Goal: Information Seeking & Learning: Understand process/instructions

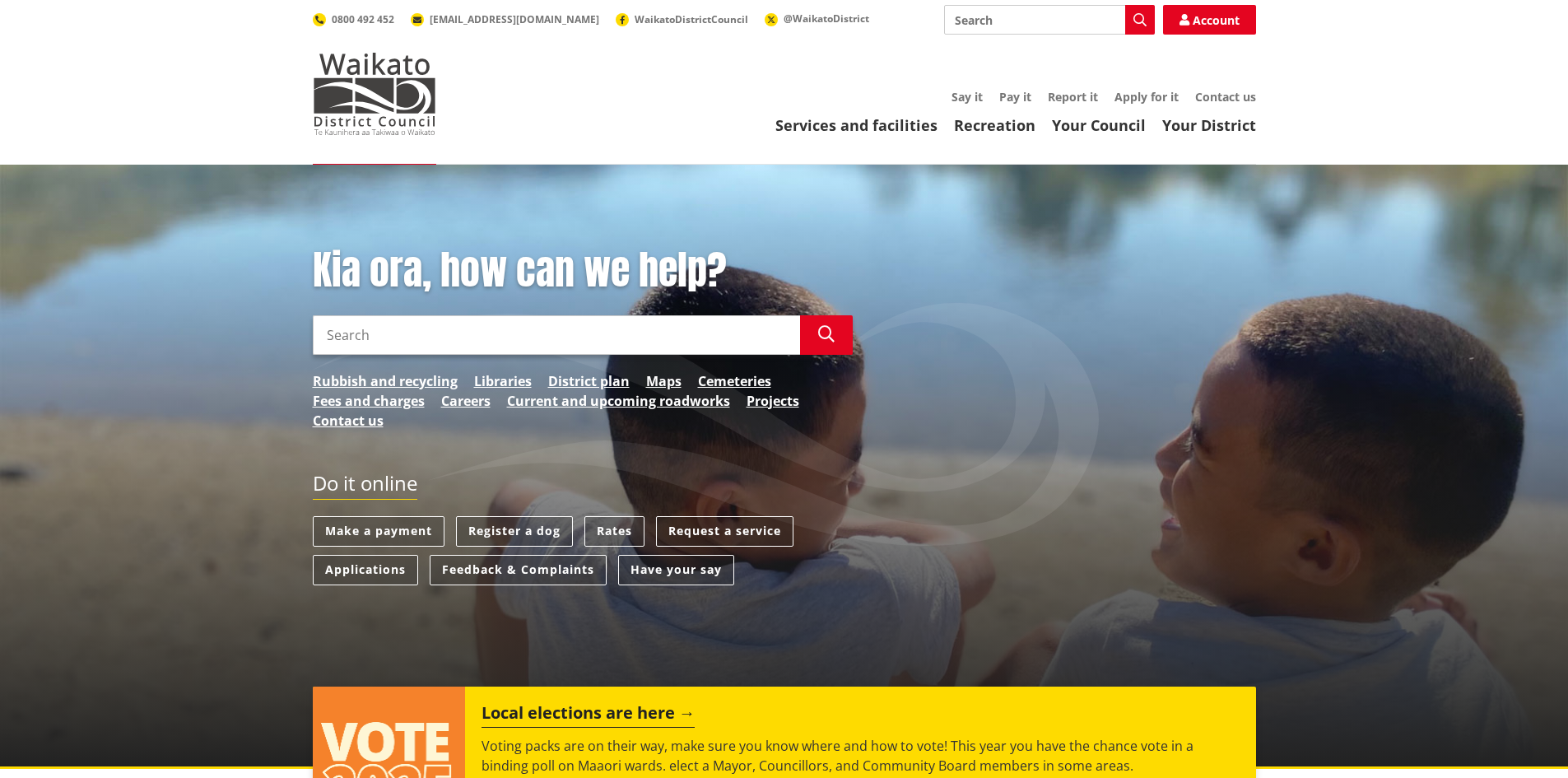
click at [473, 341] on input "Search" at bounding box center [556, 335] width 487 height 39
type input "development contributions"
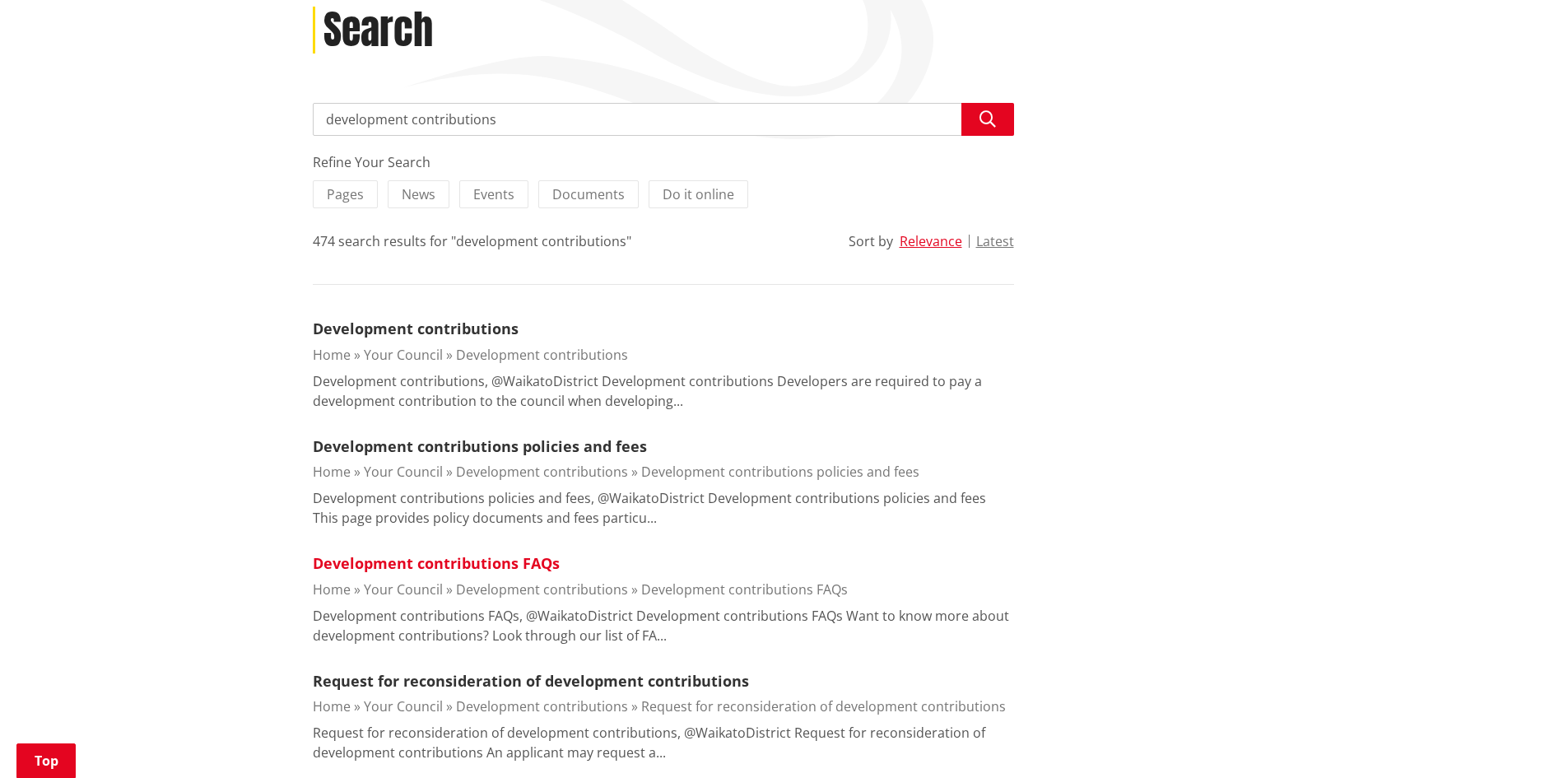
scroll to position [247, 0]
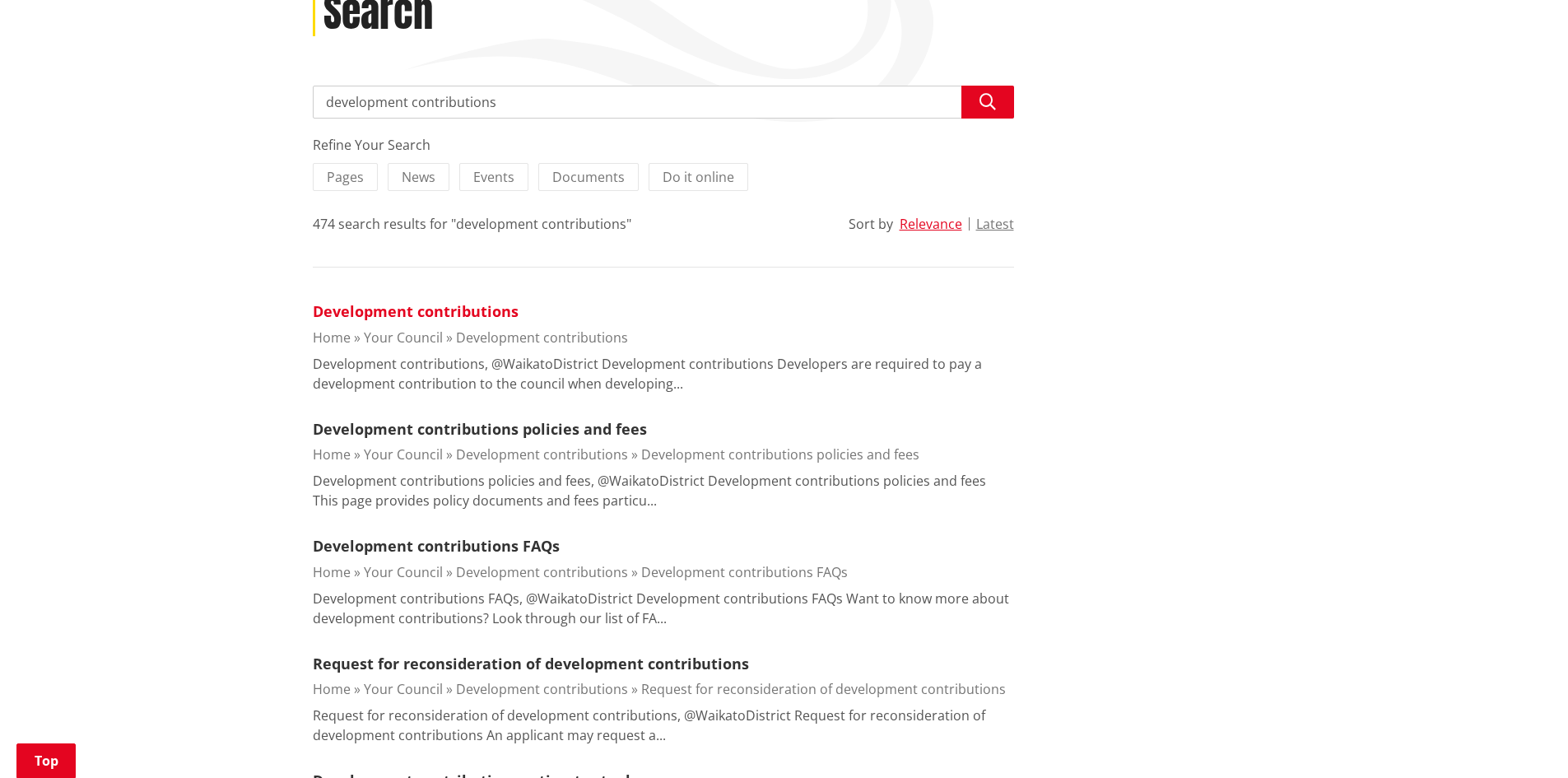
click at [452, 317] on link "Development contributions" at bounding box center [415, 311] width 206 height 20
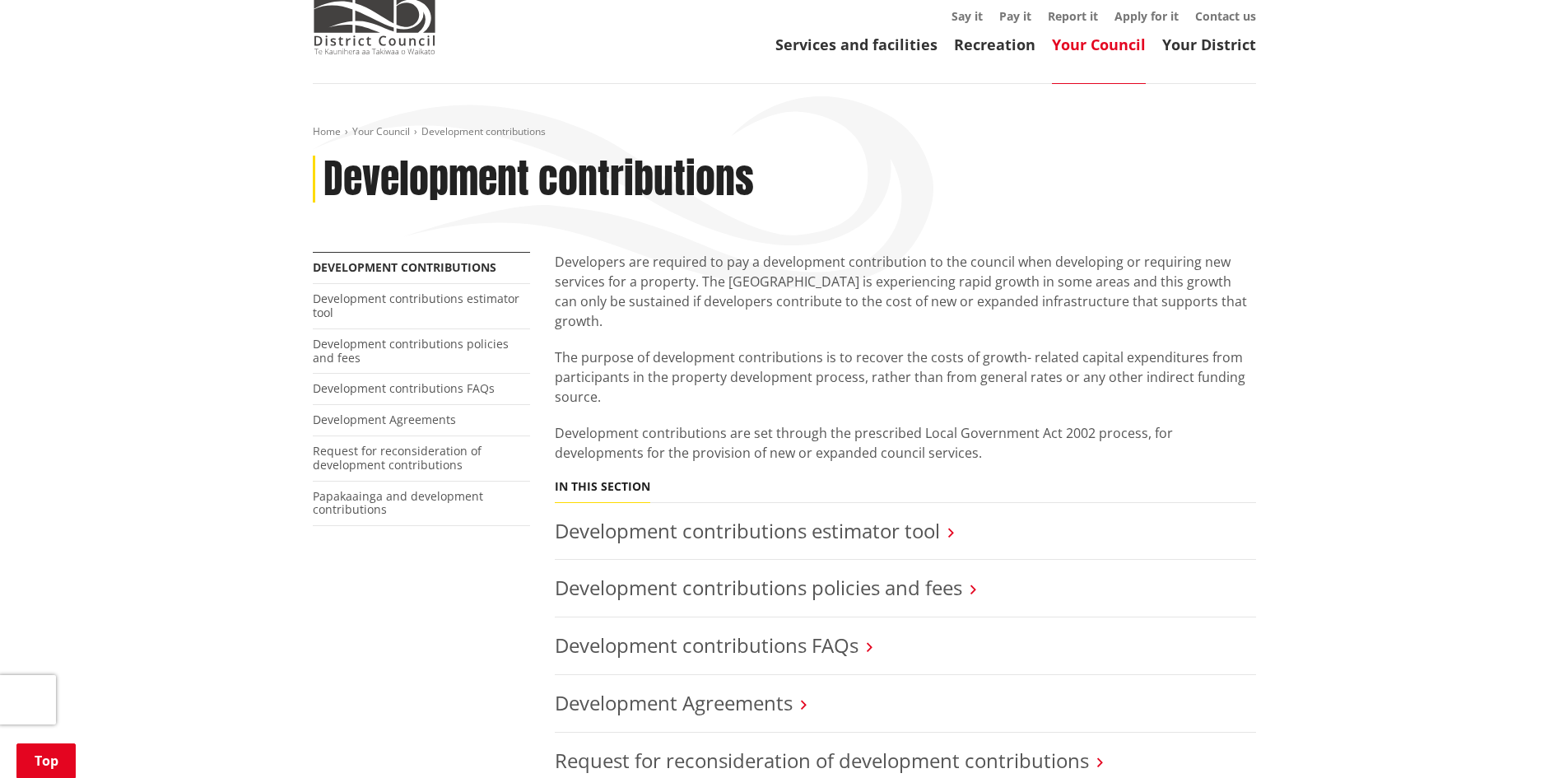
scroll to position [247, 0]
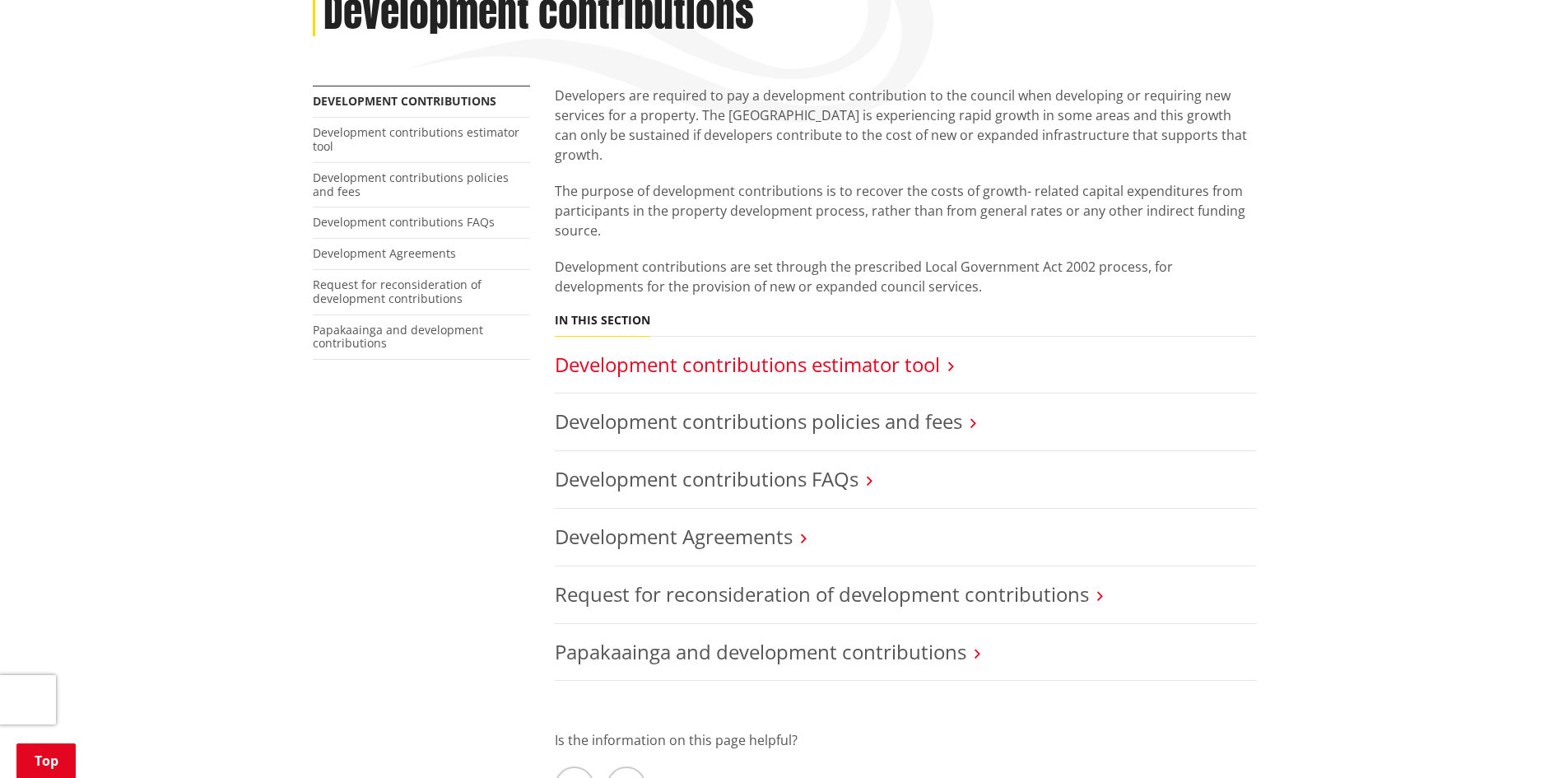
click at [838, 351] on link "Development contributions estimator tool" at bounding box center [748, 365] width 386 height 28
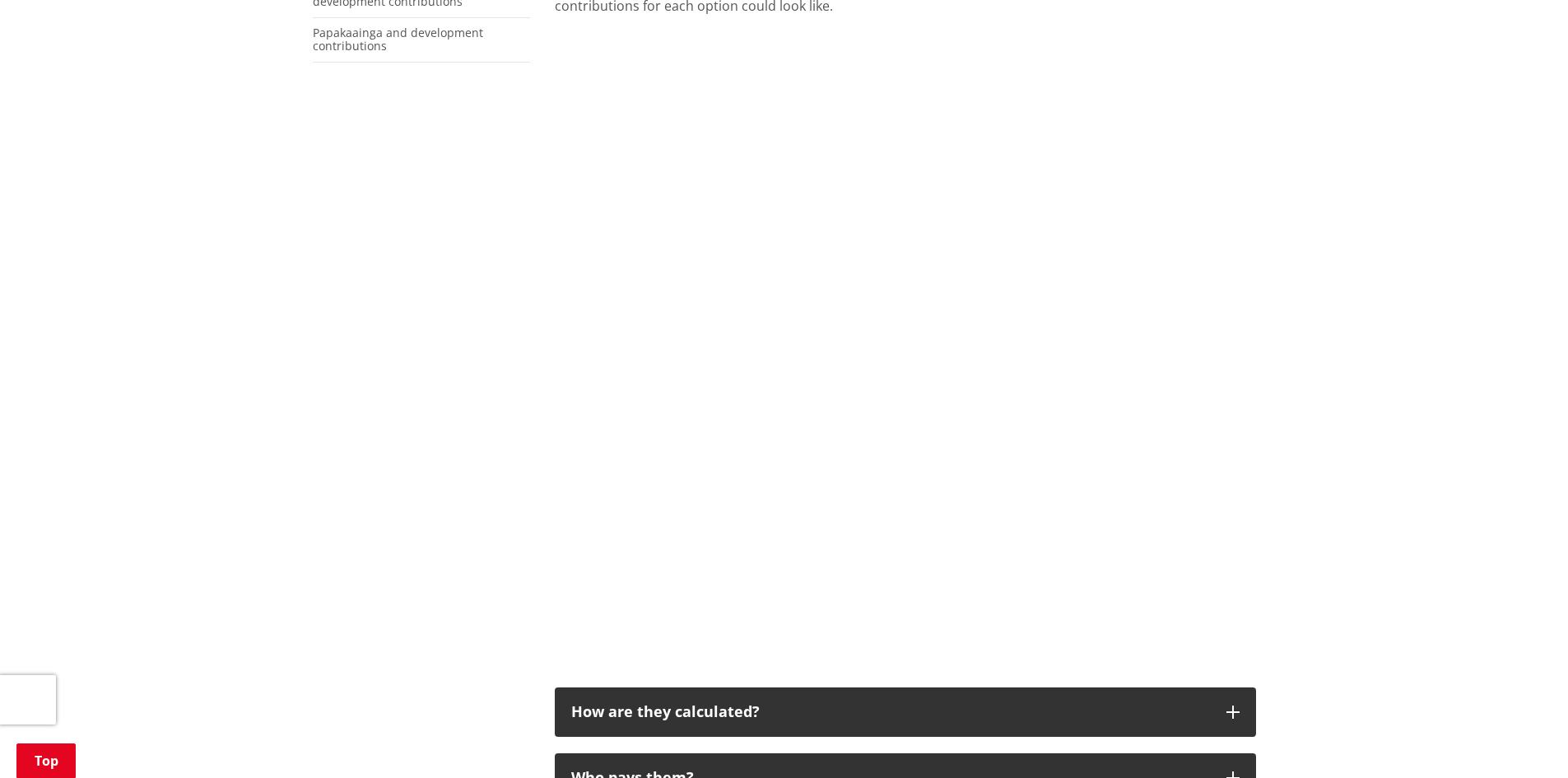
scroll to position [494, 0]
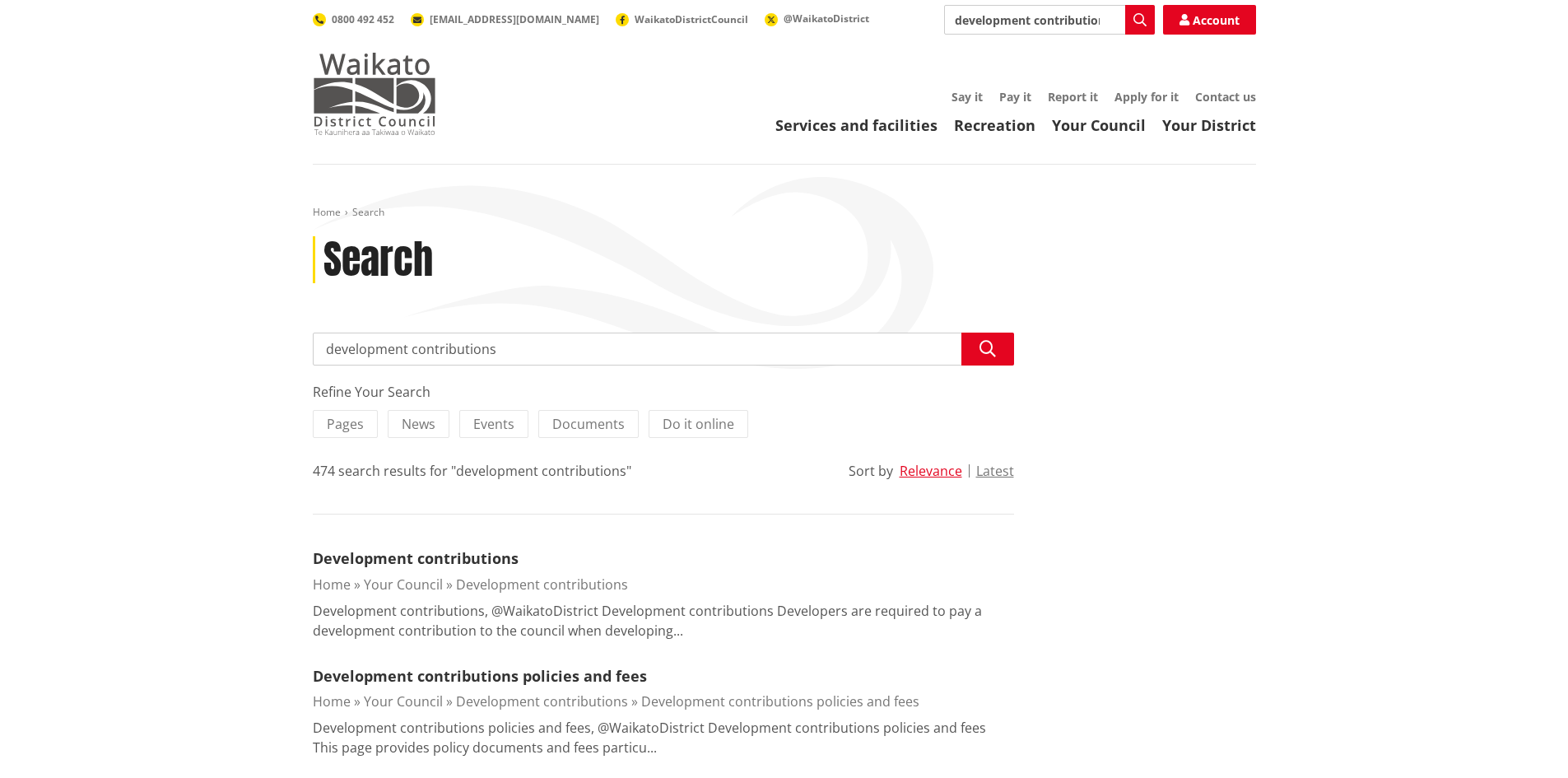
click at [431, 78] on img at bounding box center [375, 94] width 124 height 83
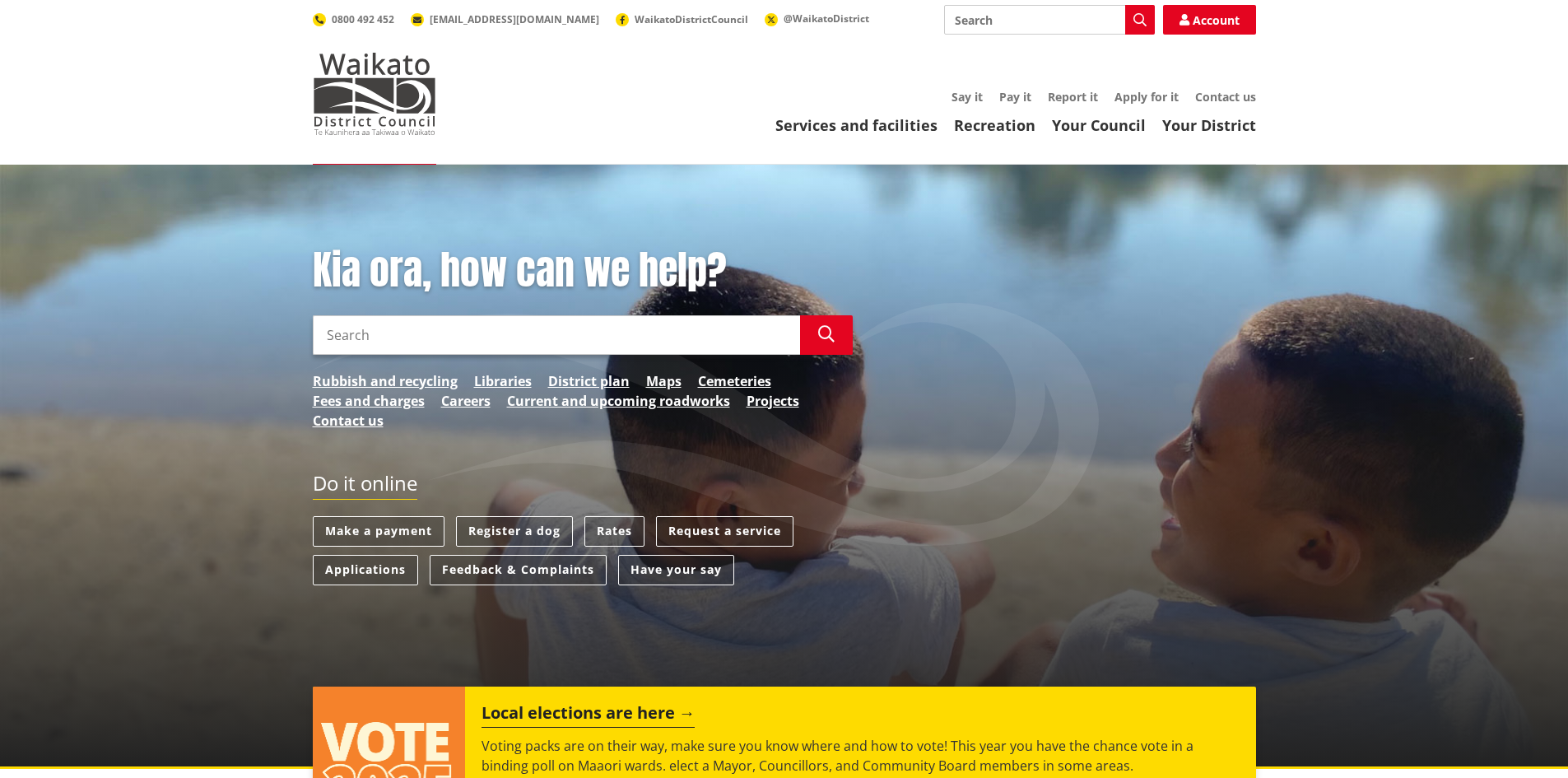
click at [609, 382] on link "District plan" at bounding box center [588, 381] width 82 height 20
click at [603, 378] on link "District plan" at bounding box center [588, 381] width 82 height 20
click at [569, 376] on link "District plan" at bounding box center [588, 381] width 82 height 20
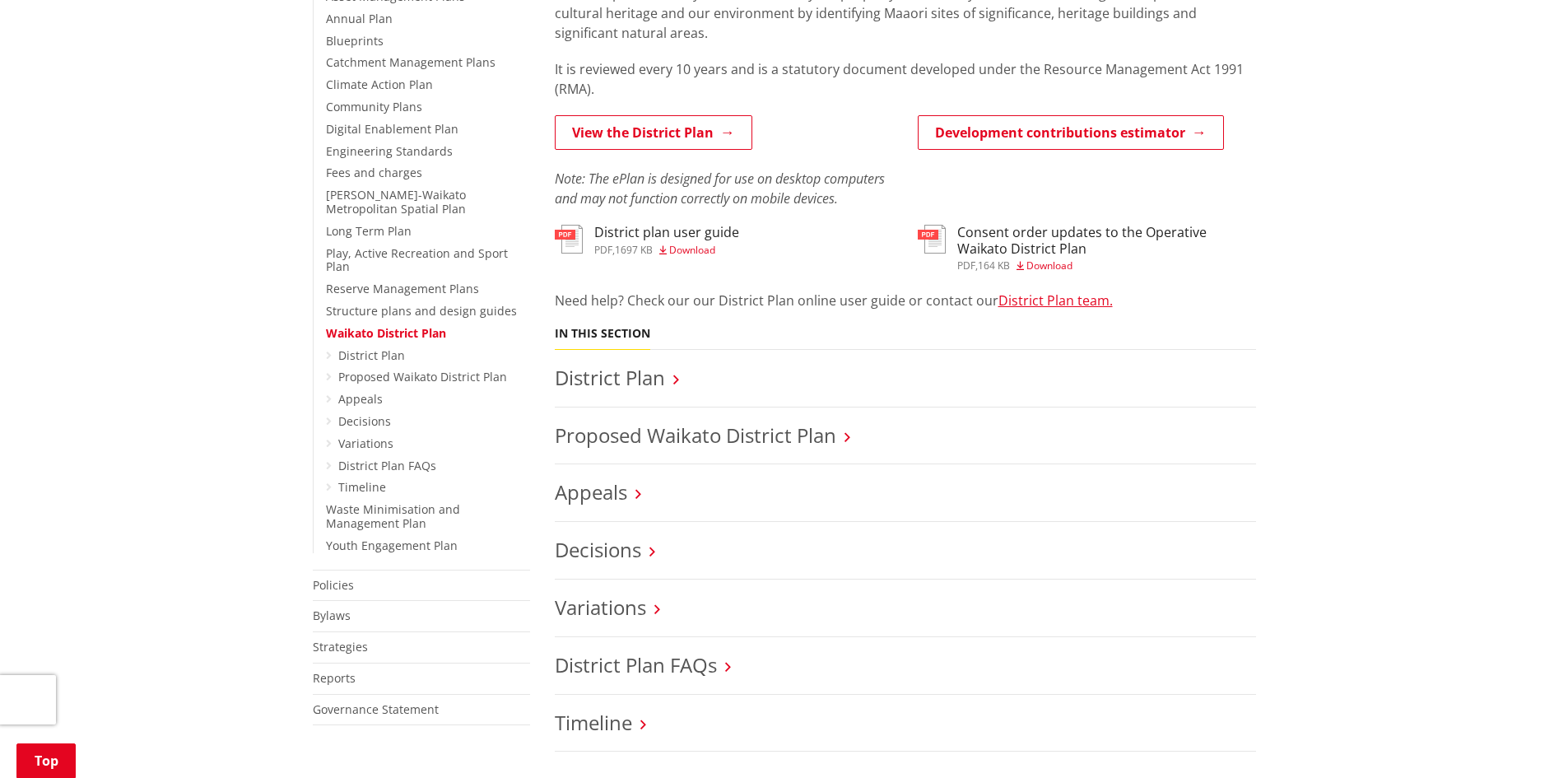
scroll to position [411, 0]
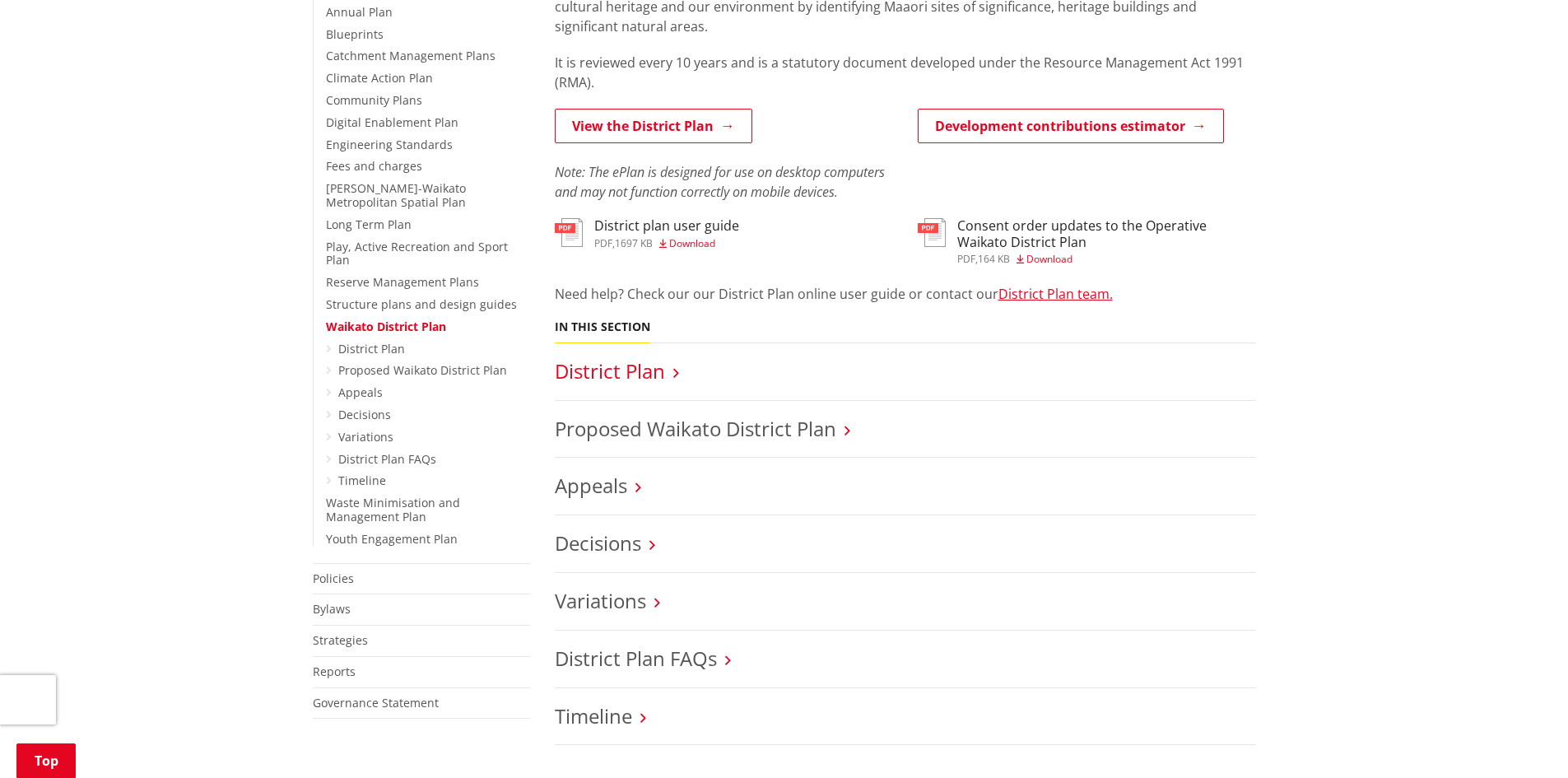
click at [650, 369] on link "District Plan" at bounding box center [610, 371] width 110 height 28
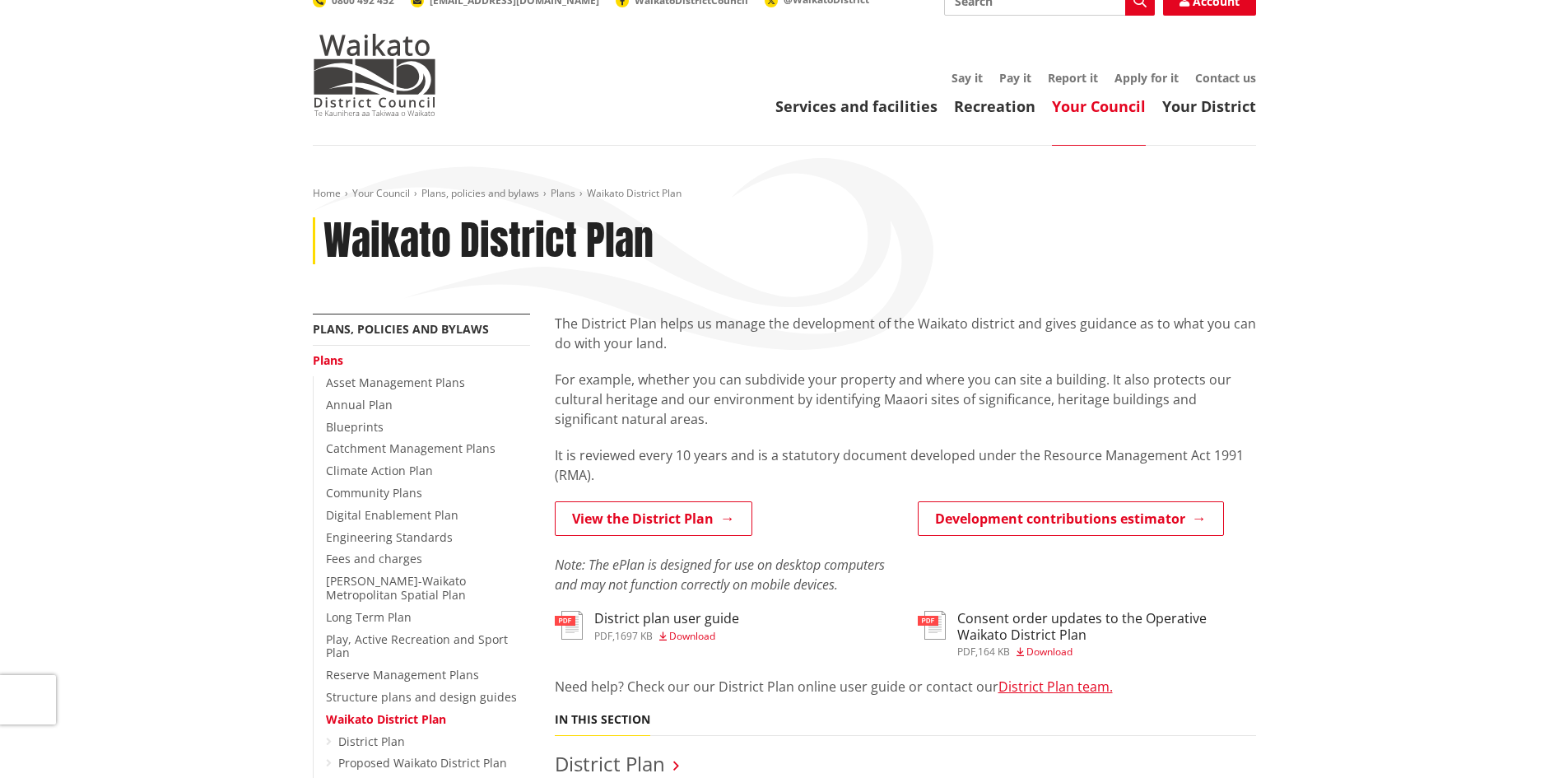
scroll to position [0, 0]
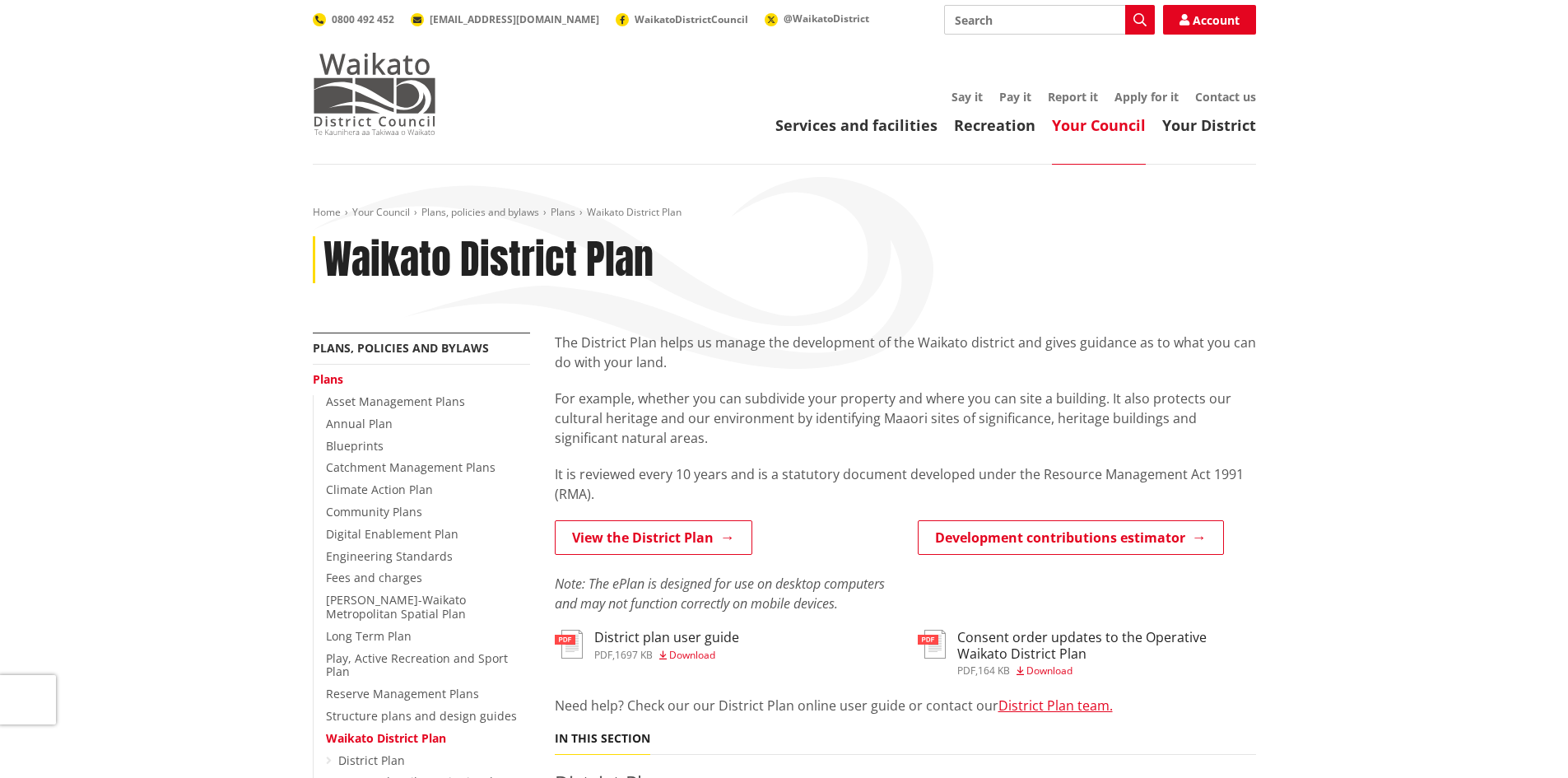
click at [374, 112] on img at bounding box center [375, 94] width 124 height 83
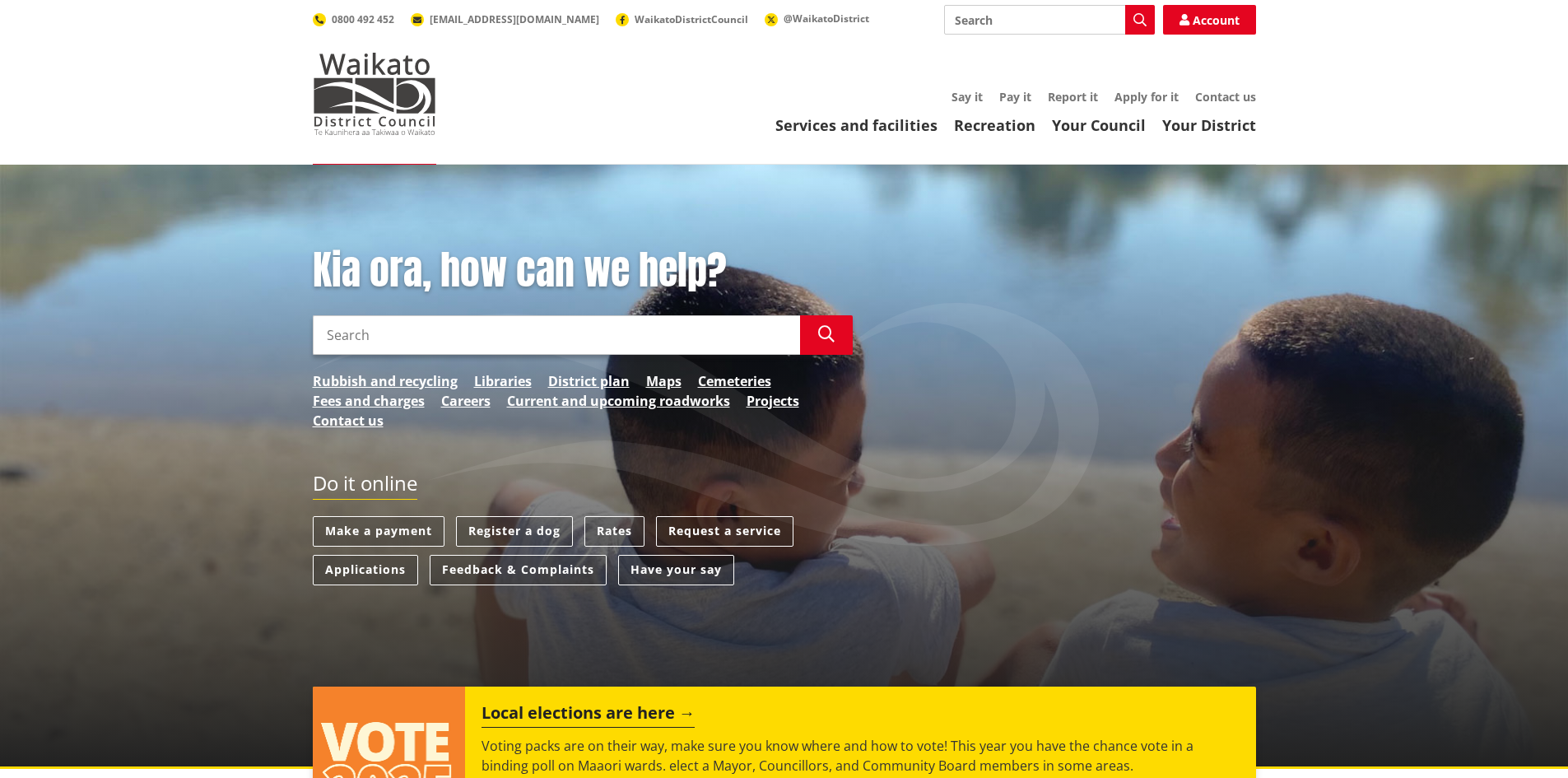
click at [641, 379] on ul "Rubbish and recycling Libraries District plan Maps Cemeteries Fees and charges …" at bounding box center [582, 400] width 540 height 59
click at [653, 377] on link "Maps" at bounding box center [664, 381] width 35 height 20
